Goal: Find specific page/section: Find specific page/section

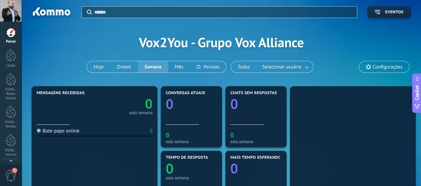
click at [252, 149] on div "Mais tempo esperando 0" at bounding box center [256, 181] width 65 height 65
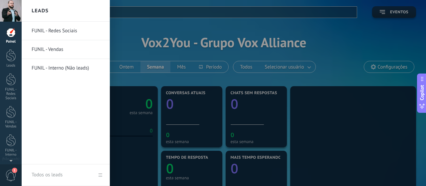
click at [59, 51] on link "FUNIL - Vendas" at bounding box center [68, 49] width 72 height 19
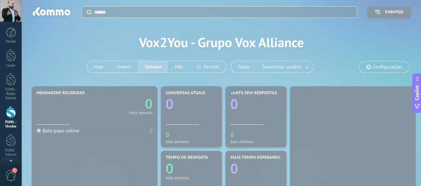
scroll to position [30, 0]
